Goal: Browse casually: Explore the website without a specific task or goal

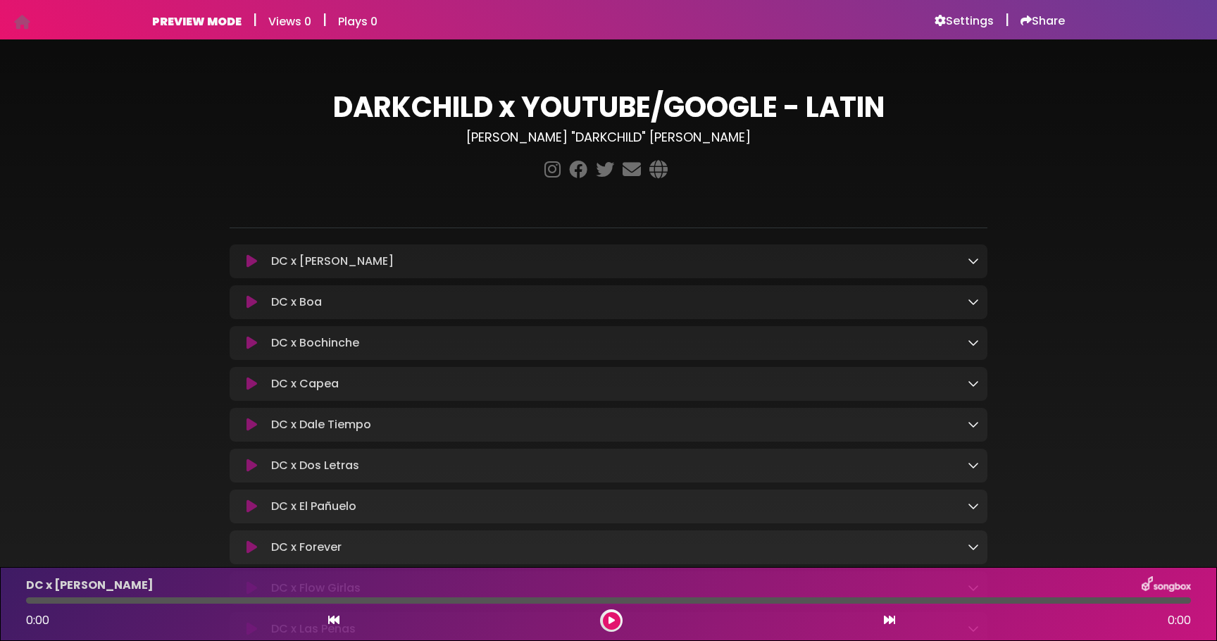
click at [973, 258] on icon at bounding box center [973, 260] width 11 height 11
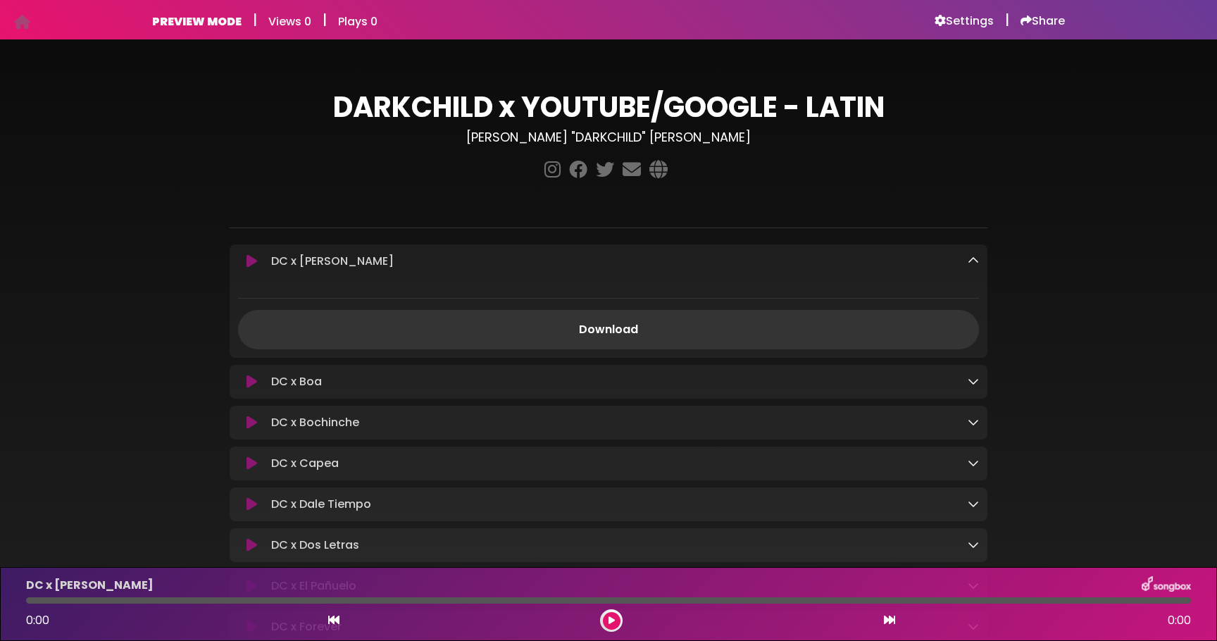
click at [973, 258] on icon at bounding box center [973, 260] width 11 height 11
